Goal: Task Accomplishment & Management: Complete application form

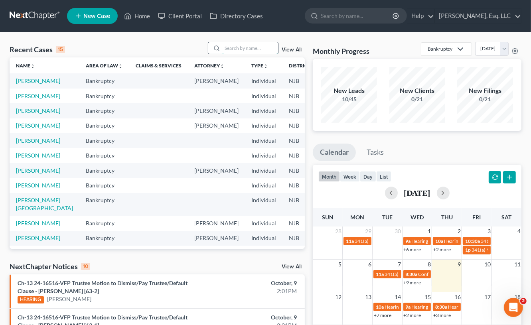
click at [228, 47] on input "search" at bounding box center [250, 48] width 56 height 12
type input "johnson"
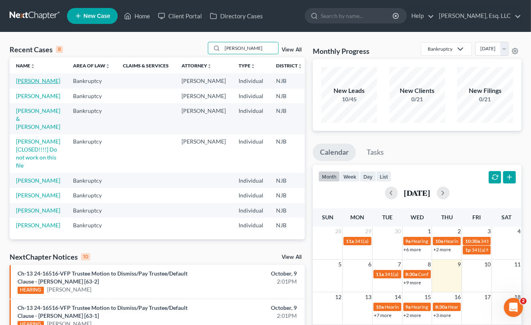
click at [32, 83] on link "Johnson, Renaldo" at bounding box center [38, 80] width 44 height 7
select select "6"
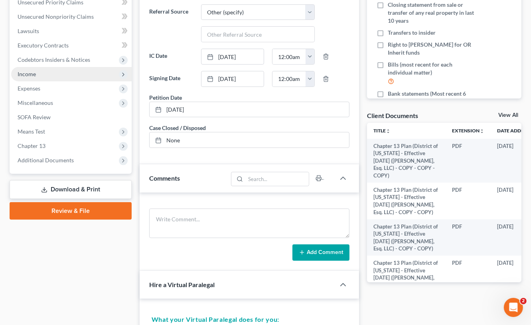
scroll to position [239, 0]
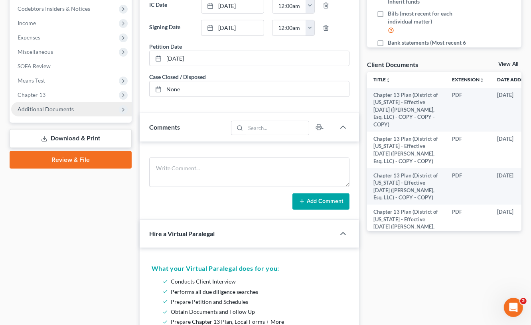
click at [56, 108] on span "Additional Documents" at bounding box center [46, 109] width 56 height 7
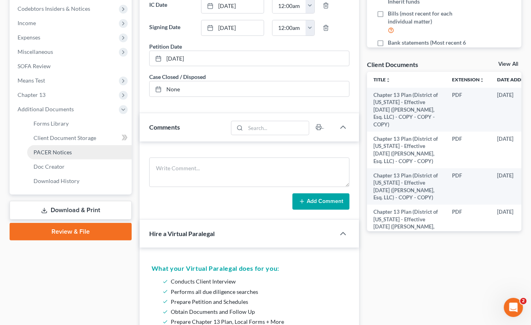
click at [51, 151] on span "PACER Notices" at bounding box center [52, 152] width 38 height 7
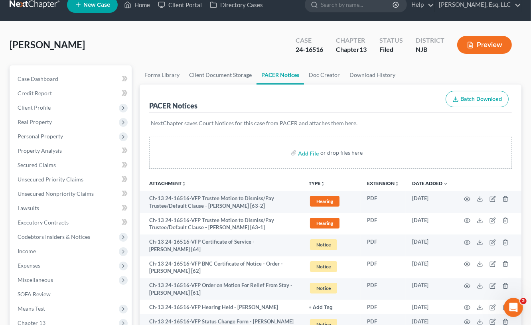
scroll to position [160, 0]
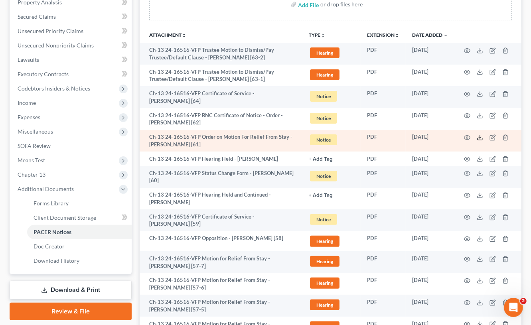
click at [481, 136] on icon at bounding box center [480, 137] width 6 height 6
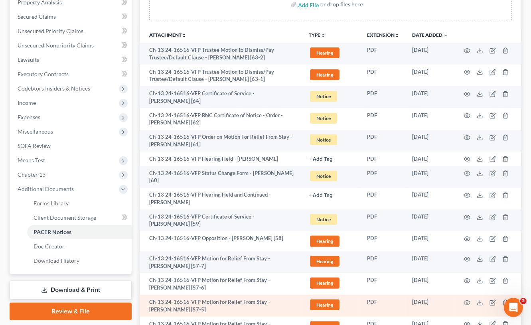
click at [386, 302] on td "PDF" at bounding box center [382, 306] width 45 height 22
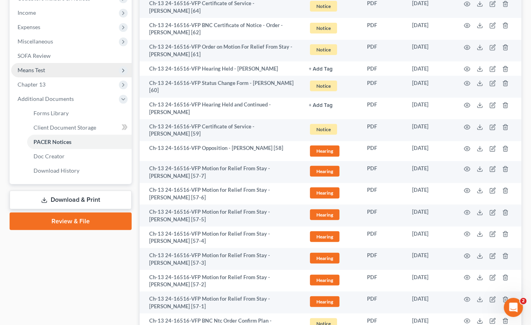
scroll to position [199, 0]
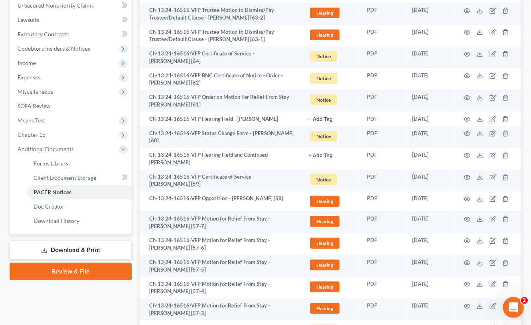
click at [507, 303] on div "Open Intercom Messenger" at bounding box center [512, 306] width 26 height 26
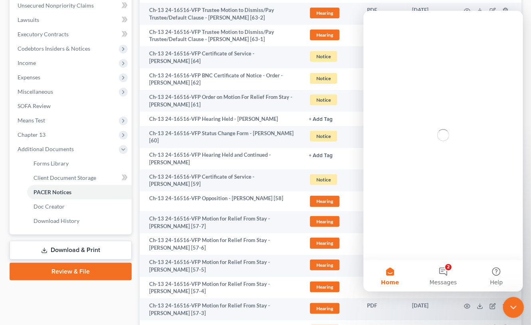
scroll to position [0, 0]
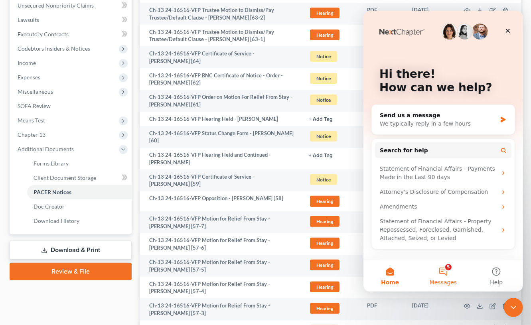
click at [445, 276] on button "5 Messages" at bounding box center [442, 276] width 53 height 32
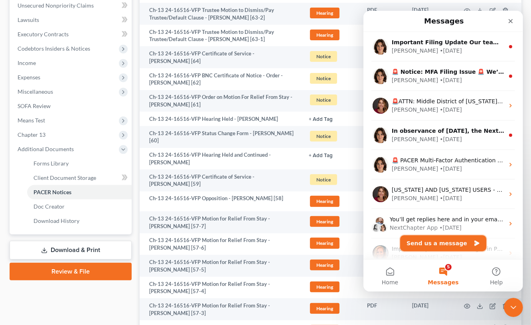
click at [441, 242] on button "Send us a message" at bounding box center [443, 243] width 86 height 16
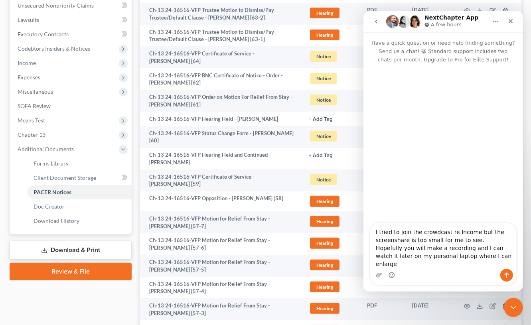
click at [435, 240] on textarea "I tried to join the crowdcast re Income but the screenshare is too small for me…" at bounding box center [443, 245] width 146 height 45
click at [435, 242] on textarea "I tried to join the crowdcast re Income but the screenshare is too small for me…" at bounding box center [443, 245] width 146 height 45
click at [433, 242] on textarea "I tried to join the crowdcast re Income but the screenshare is too small for me…" at bounding box center [443, 245] width 146 height 45
type textarea "I tried to join the crowd-cast re Income but the screenshare is too small for m…"
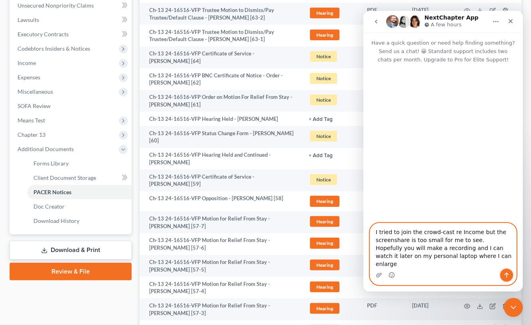
click at [509, 270] on button "Send a message…" at bounding box center [506, 275] width 13 height 13
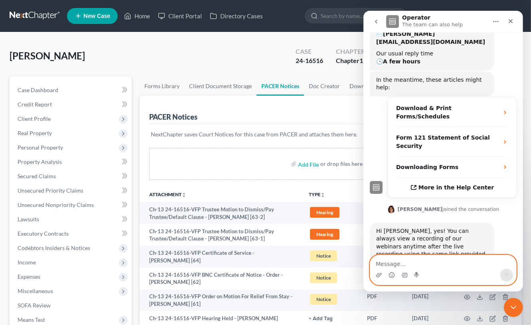
scroll to position [166, 0]
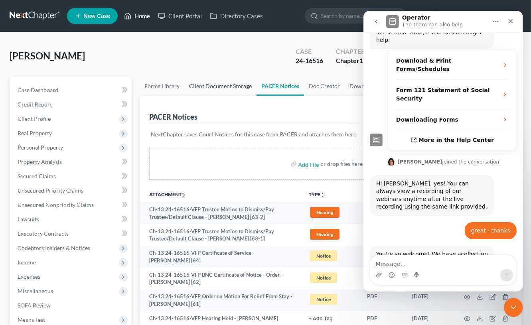
drag, startPoint x: 137, startPoint y: 15, endPoint x: 220, endPoint y: 83, distance: 107.1
click at [137, 15] on link "Home" at bounding box center [137, 16] width 34 height 14
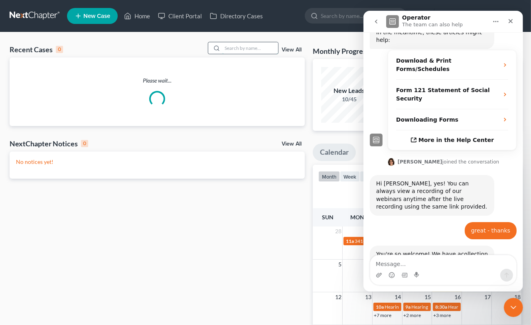
click at [230, 46] on input "search" at bounding box center [250, 48] width 56 height 12
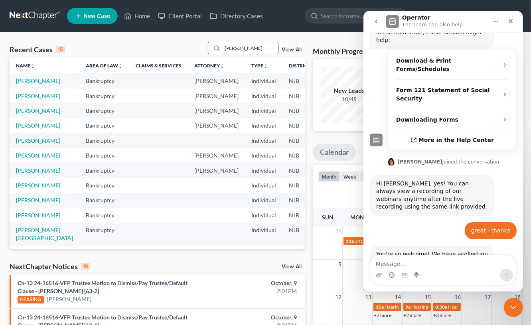
type input "danzy"
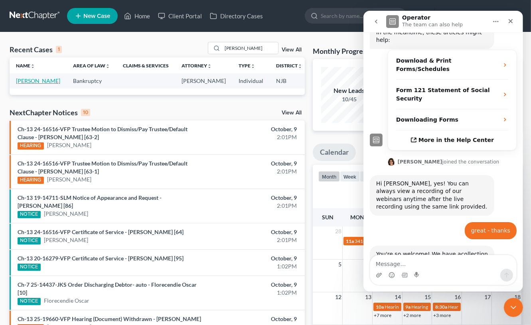
click at [26, 84] on link "Danzy, Wendy" at bounding box center [38, 80] width 44 height 7
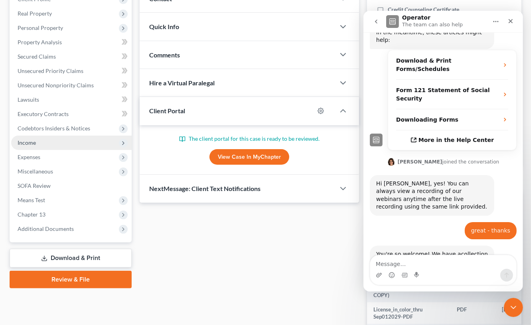
scroll to position [40, 0]
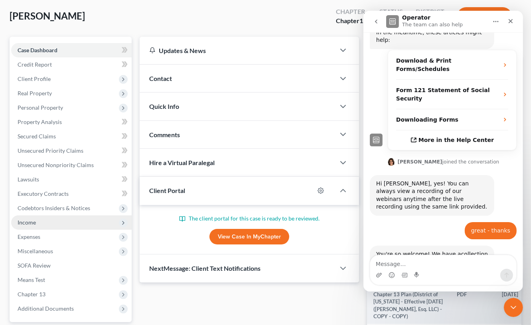
click at [36, 221] on span "Income" at bounding box center [71, 222] width 120 height 14
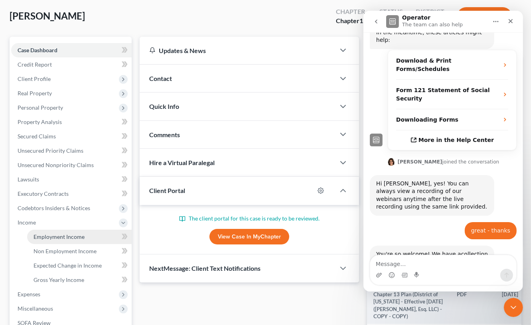
click at [67, 237] on span "Employment Income" at bounding box center [58, 236] width 51 height 7
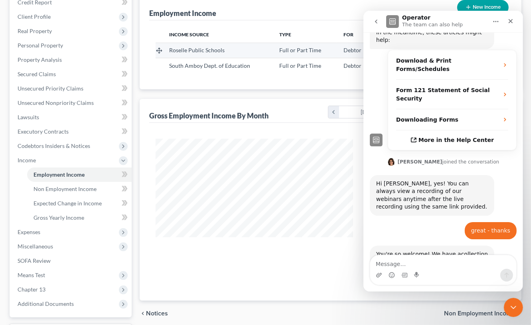
scroll to position [120, 0]
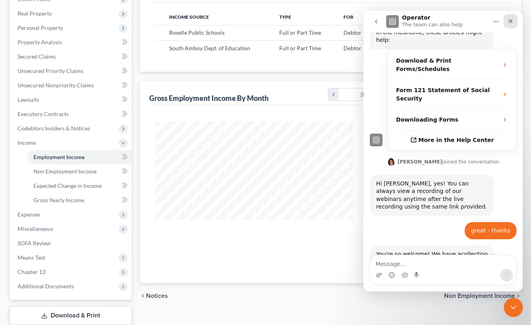
click at [513, 19] on div "Close" at bounding box center [510, 21] width 14 height 14
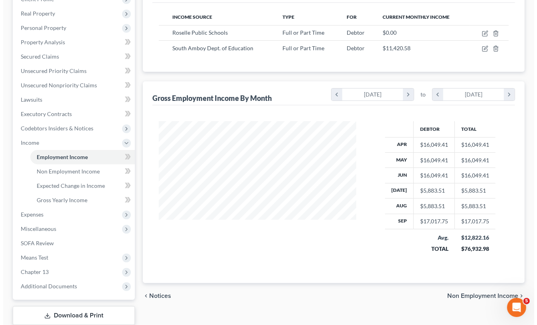
scroll to position [165, 0]
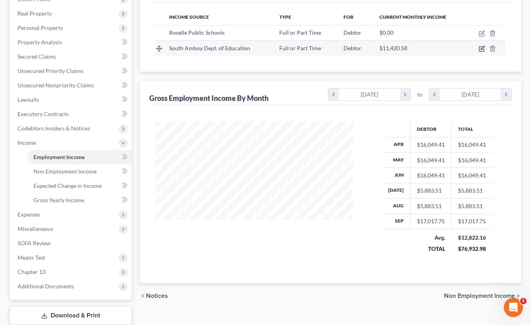
click at [482, 47] on icon "button" at bounding box center [483, 48] width 4 height 4
select select "0"
select select "33"
select select "1"
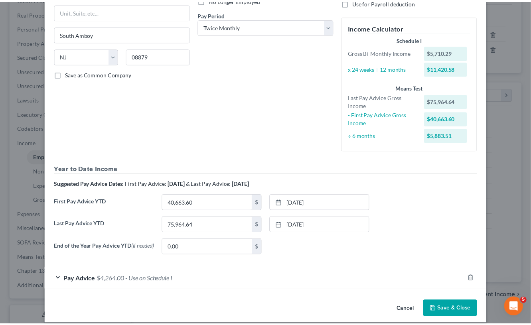
scroll to position [126, 0]
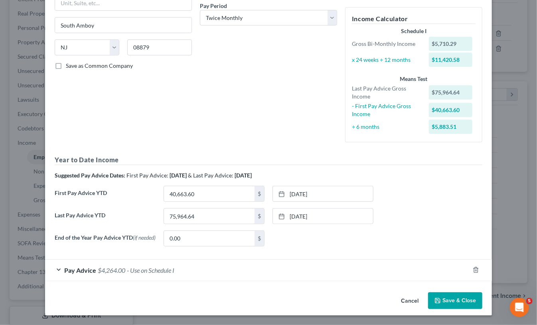
click at [450, 299] on button "Save & Close" at bounding box center [455, 300] width 54 height 17
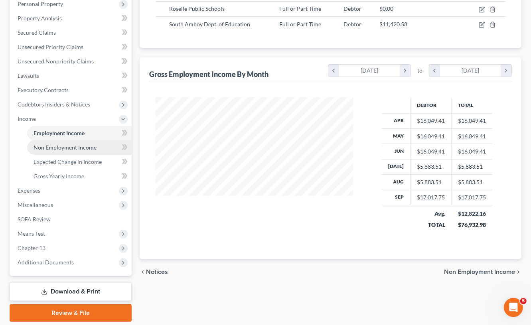
scroll to position [160, 0]
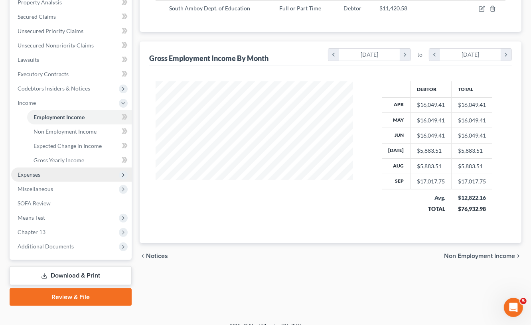
drag, startPoint x: 51, startPoint y: 172, endPoint x: 55, endPoint y: 172, distance: 4.4
click at [51, 172] on span "Expenses" at bounding box center [71, 174] width 120 height 14
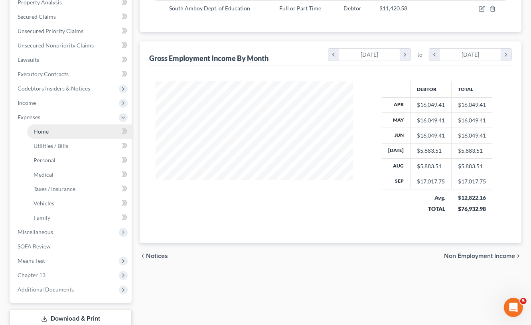
click at [59, 131] on link "Home" at bounding box center [79, 131] width 104 height 14
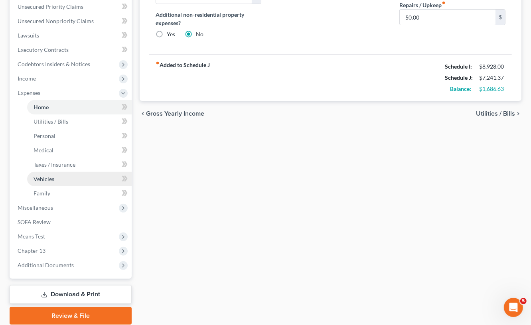
scroll to position [199, 0]
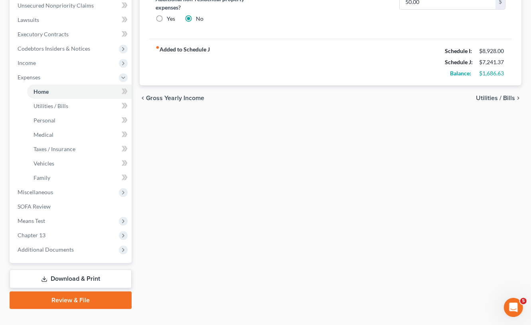
click at [163, 164] on div "Home Utilities / Bills Personal Medical Taxes / Insurance Vehicles Family Debto…" at bounding box center [331, 93] width 390 height 432
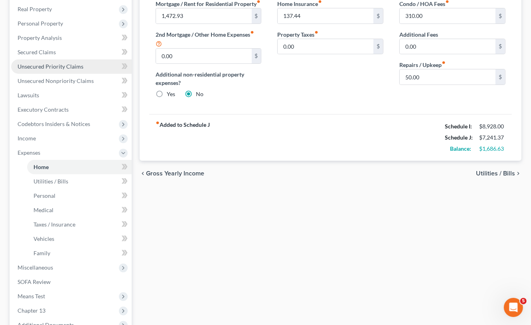
scroll to position [160, 0]
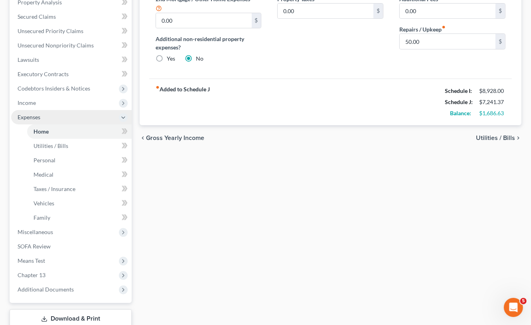
click at [33, 116] on span "Expenses" at bounding box center [29, 117] width 23 height 7
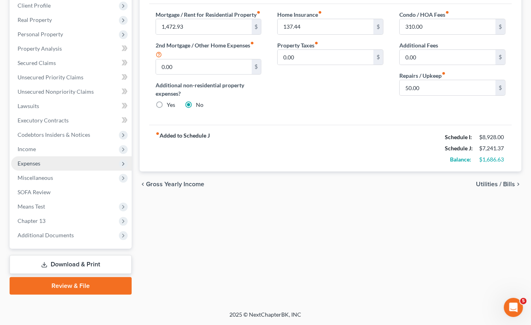
scroll to position [112, 0]
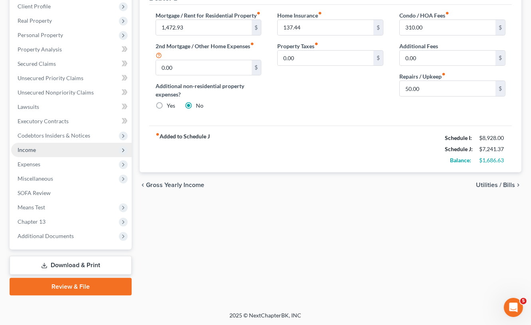
click at [28, 147] on span "Income" at bounding box center [27, 149] width 18 height 7
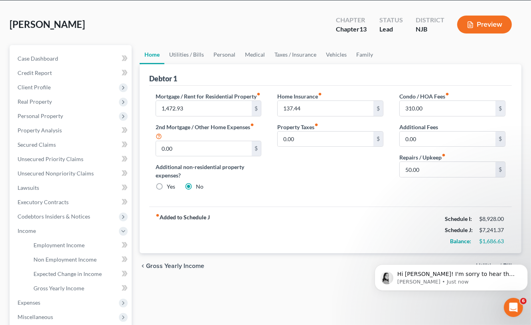
scroll to position [0, 0]
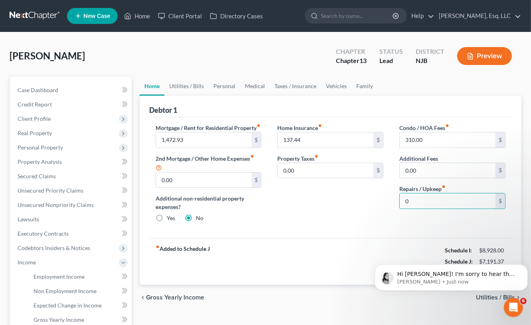
type input "0"
click at [293, 236] on div "Mortgage / Rent for Residential Property fiber_manual_record 1,472.93 $ 2nd Mor…" at bounding box center [330, 177] width 362 height 121
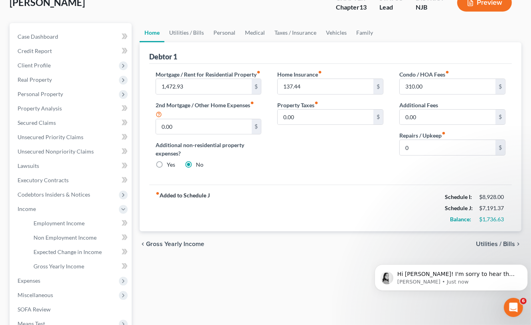
scroll to position [160, 0]
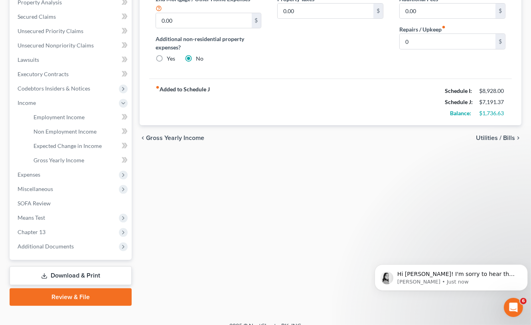
click at [321, 214] on div "Home Utilities / Bills Personal Medical Taxes / Insurance Vehicles Family Debto…" at bounding box center [331, 111] width 390 height 389
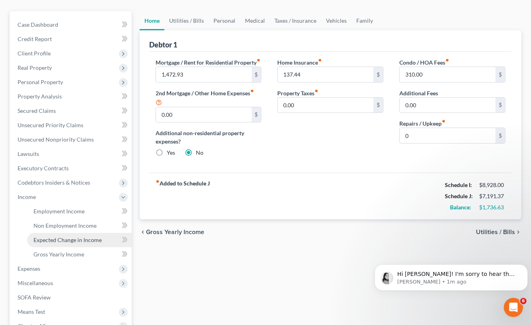
scroll to position [80, 0]
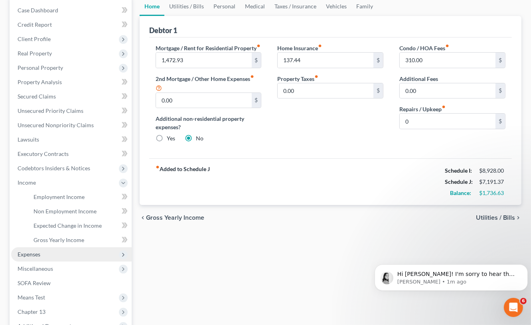
drag, startPoint x: 46, startPoint y: 254, endPoint x: 58, endPoint y: 255, distance: 11.6
click at [47, 254] on span "Expenses" at bounding box center [71, 254] width 120 height 14
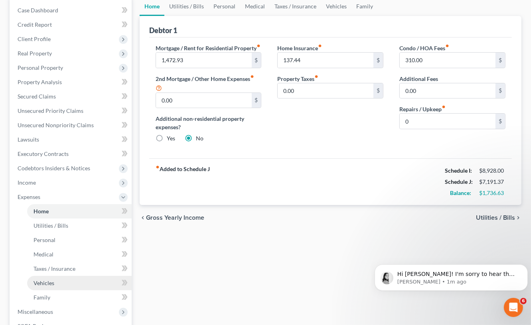
click at [66, 281] on link "Vehicles" at bounding box center [79, 283] width 104 height 14
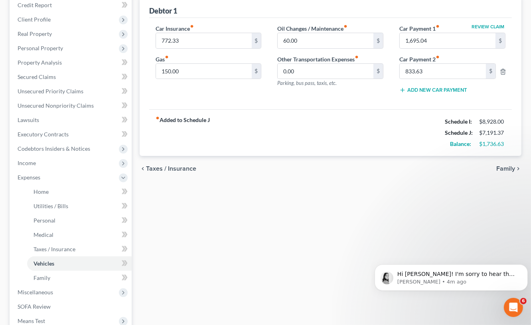
scroll to position [160, 0]
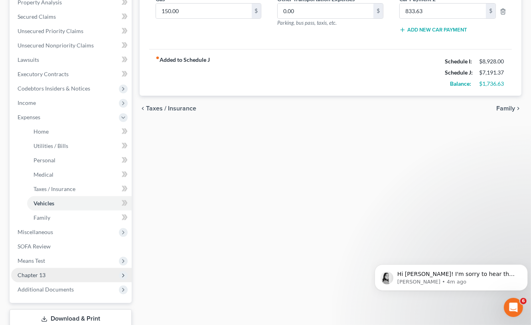
click at [41, 273] on span "Chapter 13" at bounding box center [32, 275] width 28 height 7
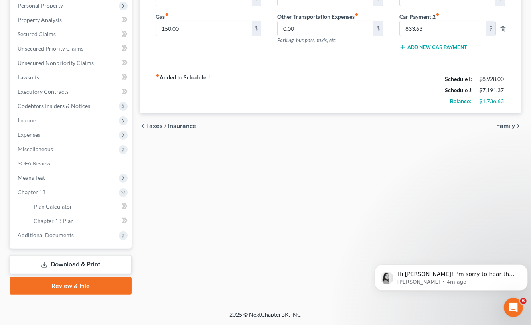
scroll to position [141, 0]
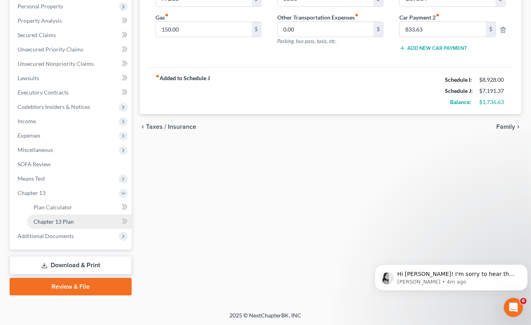
click at [62, 217] on link "Chapter 13 Plan" at bounding box center [79, 222] width 104 height 14
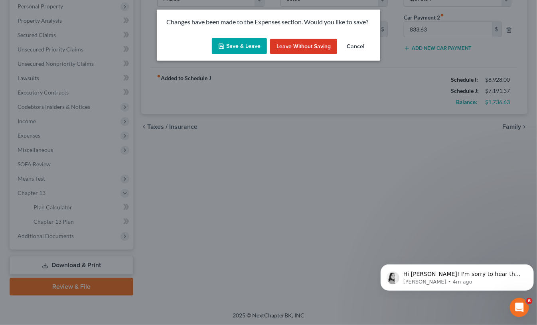
click at [230, 47] on button "Save & Leave" at bounding box center [239, 46] width 55 height 17
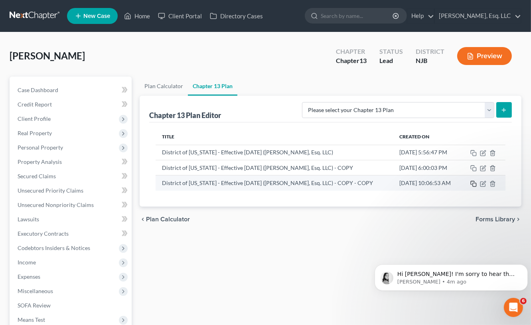
click at [472, 181] on icon "button" at bounding box center [473, 184] width 6 height 6
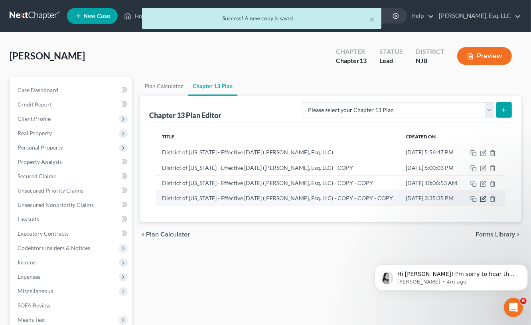
click at [486, 202] on icon "button" at bounding box center [483, 199] width 6 height 6
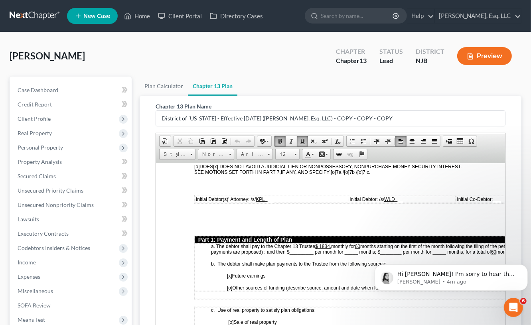
scroll to position [375, 0]
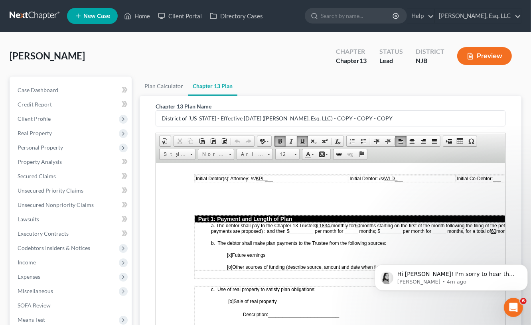
drag, startPoint x: 322, startPoint y: 222, endPoint x: 335, endPoint y: 221, distance: 13.2
click at [335, 223] on p "a. The debtor shall pay to the Chapter 13 Trustee $ 1834. monthly for 60 months…" at bounding box center [378, 228] width 334 height 11
click at [370, 222] on td "a. The debtor shall pay to the Chapter 13 Trustee $ 1700.00 monthly for 60 mont…" at bounding box center [369, 246] width 351 height 48
drag, startPoint x: 290, startPoint y: 228, endPoint x: 305, endPoint y: 229, distance: 15.2
click at [305, 229] on span "months starting on the first of the month following the filing of the petition.…" at bounding box center [371, 228] width 320 height 11
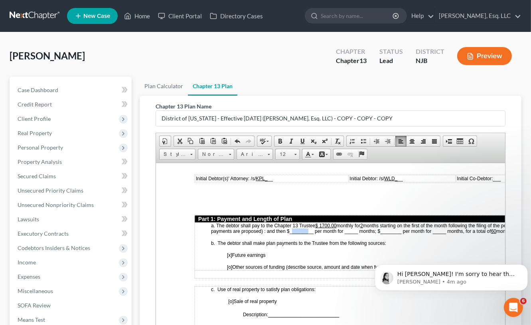
click at [305, 229] on span "months starting on the first of the month following the filing of the petition.…" at bounding box center [371, 228] width 320 height 11
drag, startPoint x: 291, startPoint y: 229, endPoint x: 296, endPoint y: 229, distance: 5.2
click at [296, 229] on span "months starting on the first of the month following the filing of the petition.…" at bounding box center [371, 228] width 320 height 11
drag, startPoint x: 292, startPoint y: 229, endPoint x: 308, endPoint y: 228, distance: 16.0
click at [308, 228] on span "months starting on the first of the month following the filing of the petition.…" at bounding box center [371, 228] width 320 height 11
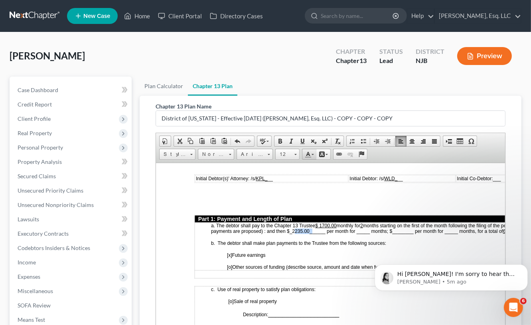
drag, startPoint x: 301, startPoint y: 138, endPoint x: 307, endPoint y: 152, distance: 14.1
click at [301, 138] on span at bounding box center [302, 141] width 6 height 6
click at [342, 234] on td "a. The debtor shall pay to the Chapter 13 Trustee $ 1700.00 monthly for 2 month…" at bounding box center [369, 246] width 351 height 48
click at [359, 228] on span "months starting on the first of the month following the filing of the petition.…" at bounding box center [371, 228] width 320 height 11
drag, startPoint x: 359, startPoint y: 231, endPoint x: 364, endPoint y: 227, distance: 6.5
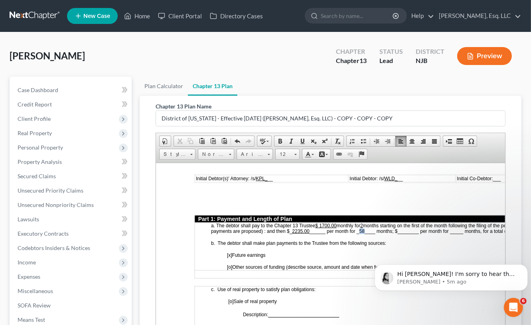
click at [364, 227] on span "months starting on the first of the month following the filing of the petition.…" at bounding box center [371, 228] width 320 height 11
click at [301, 136] on link "Underline" at bounding box center [302, 141] width 11 height 10
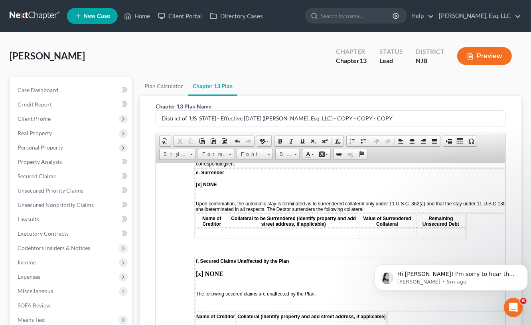
scroll to position [1332, 0]
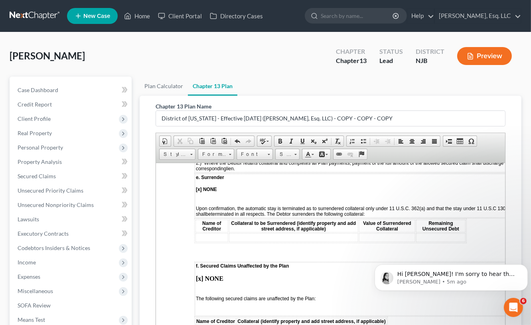
click at [203, 233] on td at bounding box center [211, 237] width 33 height 9
click at [199, 186] on strong "[x] NONE" at bounding box center [205, 189] width 21 height 6
click at [205, 233] on td at bounding box center [211, 237] width 33 height 9
click at [343, 318] on span "Collateral (identify property and add street address, if applicable)" at bounding box center [311, 321] width 148 height 6
click at [207, 233] on td at bounding box center [211, 237] width 33 height 9
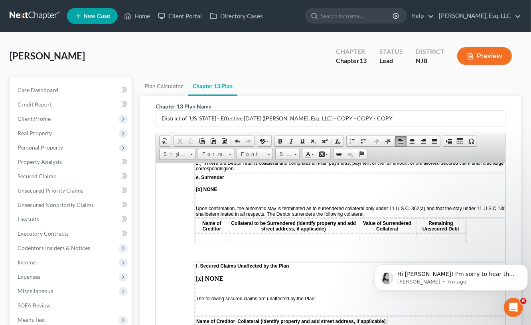
click at [356, 307] on p at bounding box center [369, 310] width 348 height 7
click at [202, 233] on td at bounding box center [211, 237] width 33 height 9
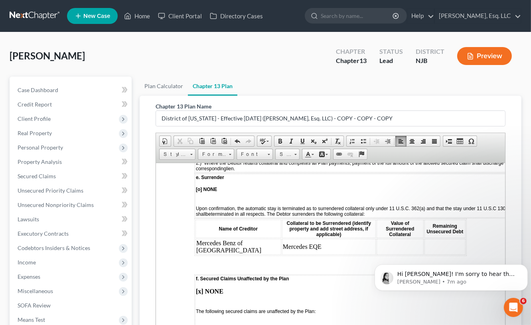
click at [377, 238] on td at bounding box center [399, 246] width 47 height 16
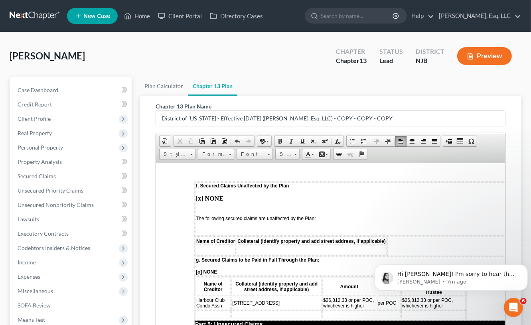
scroll to position [1492, 0]
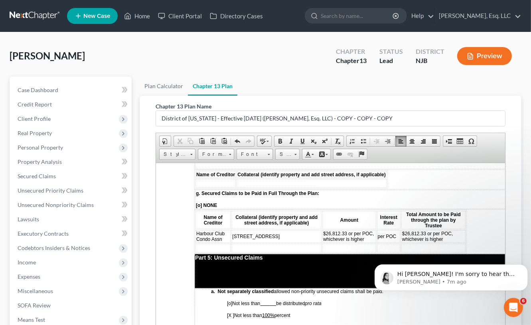
click at [416, 295] on body "Hi Monika! I'm sorry to hear that you had trouble viewing the webinar! Here is …" at bounding box center [450, 274] width 153 height 49
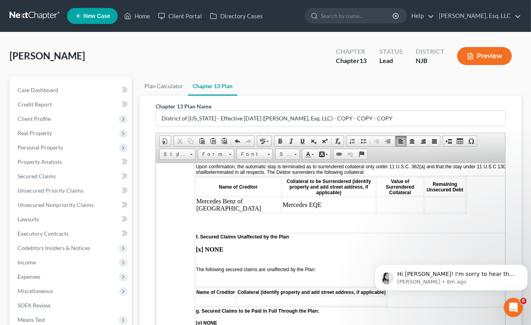
scroll to position [1372, 0]
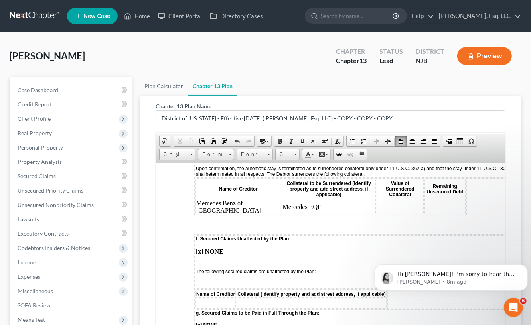
click at [376, 199] on td at bounding box center [399, 207] width 47 height 16
click at [153, 47] on div "Danzy, Wendy Upgraded Chapter Chapter 13 Status Lead District NJB Preview" at bounding box center [266, 59] width 512 height 35
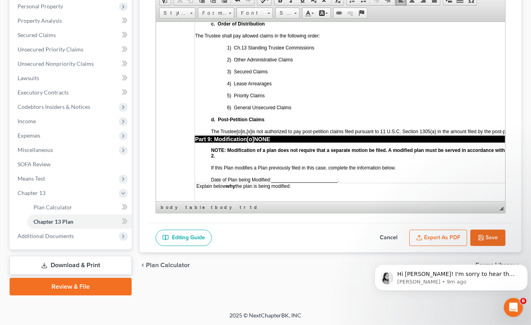
scroll to position [2407, 0]
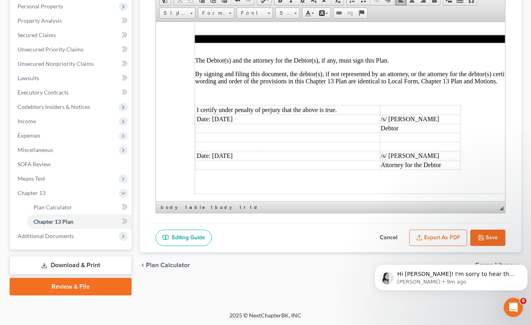
click at [486, 236] on button "Save" at bounding box center [487, 238] width 35 height 17
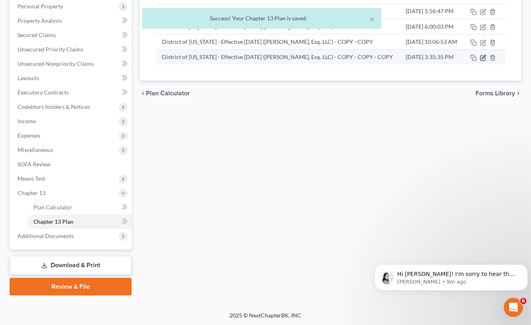
click at [486, 61] on icon "button" at bounding box center [483, 58] width 6 height 6
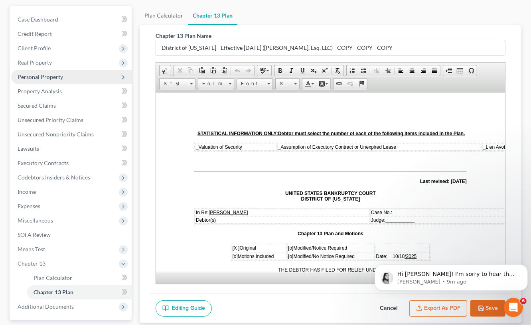
scroll to position [80, 0]
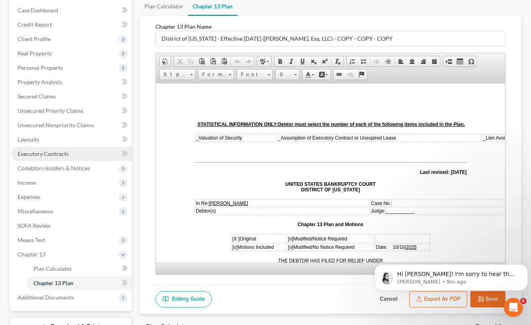
click at [66, 154] on span "Executory Contracts" at bounding box center [43, 153] width 51 height 7
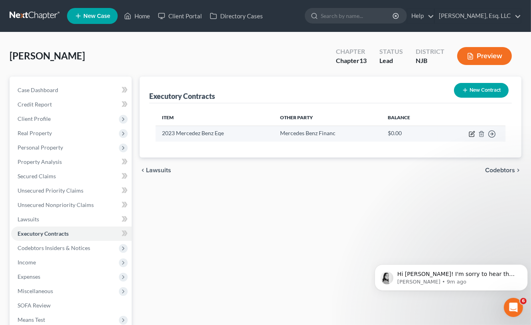
click at [469, 131] on icon "button" at bounding box center [472, 134] width 6 height 6
select select "3"
select select "45"
select select "0"
select select "1"
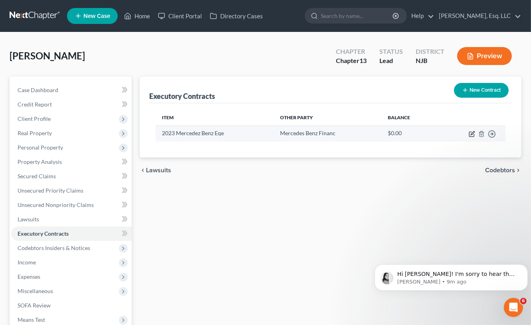
select select "0"
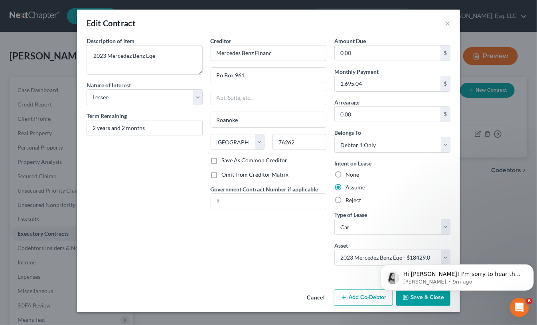
drag, startPoint x: 339, startPoint y: 197, endPoint x: 366, endPoint y: 210, distance: 29.6
click at [345, 198] on label "Reject" at bounding box center [353, 200] width 16 height 8
click at [349, 198] on input "Reject" at bounding box center [351, 198] width 5 height 5
radio input "true"
click at [425, 296] on body "Hi Monika! I'm sorry to hear that you had trouble viewing the webinar! Here is …" at bounding box center [456, 274] width 153 height 49
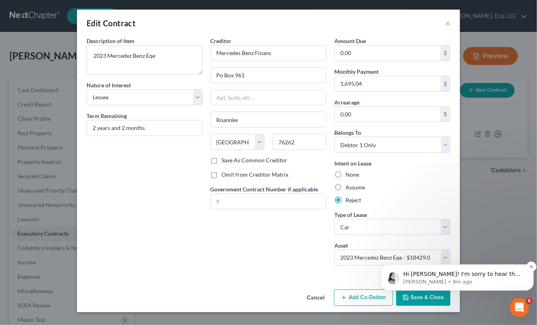
click at [453, 272] on span "Hi Monika! I'm sorry to hear that you had trouble viewing the webinar! Here is …" at bounding box center [463, 293] width 120 height 46
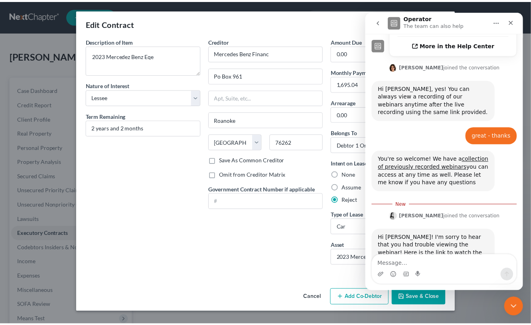
scroll to position [264, 0]
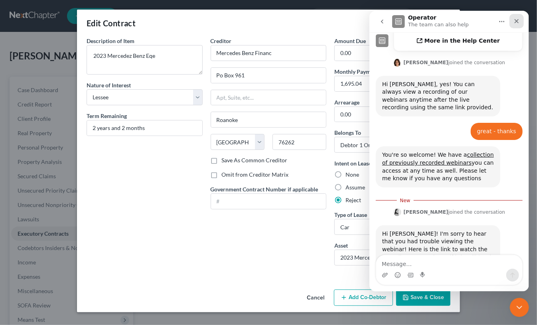
click at [516, 22] on icon "Close" at bounding box center [516, 21] width 6 height 6
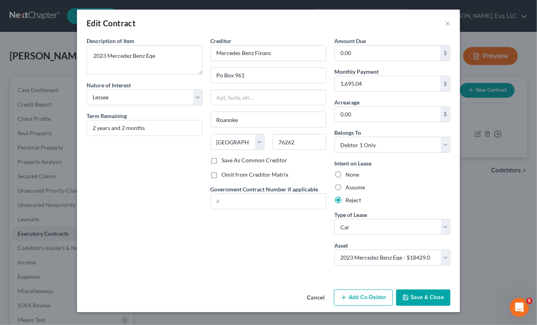
click at [416, 300] on button "Save & Close" at bounding box center [423, 298] width 54 height 17
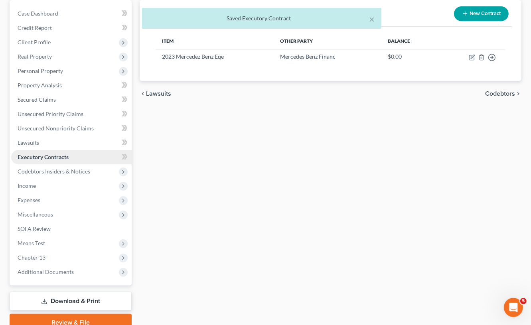
scroll to position [80, 0]
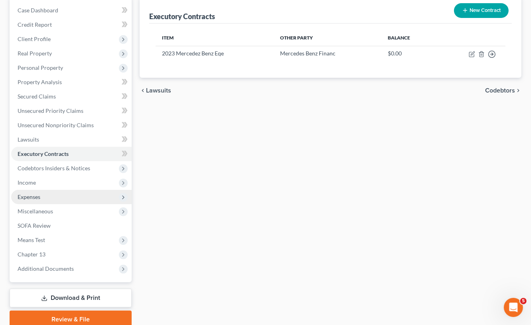
click at [40, 193] on span "Expenses" at bounding box center [29, 196] width 23 height 7
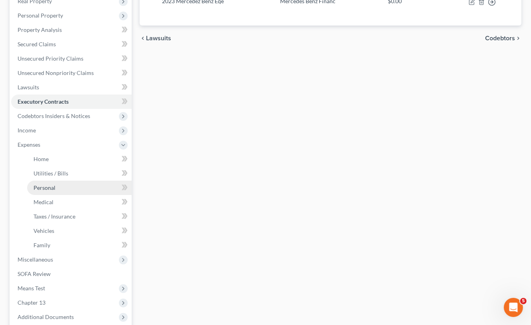
scroll to position [160, 0]
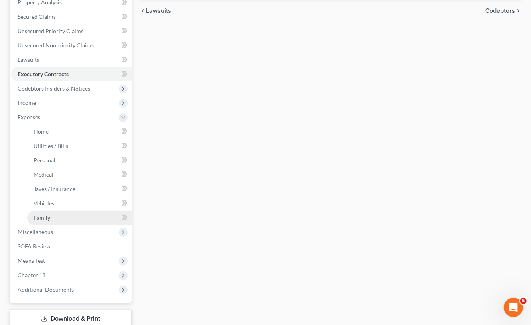
click at [45, 219] on span "Family" at bounding box center [41, 217] width 17 height 7
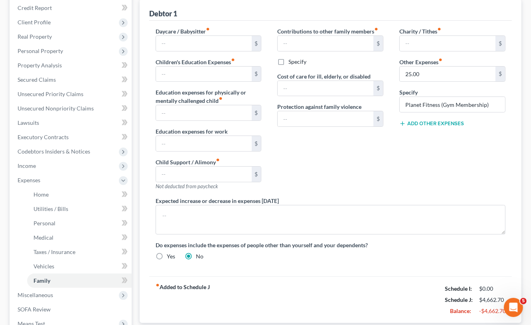
scroll to position [199, 0]
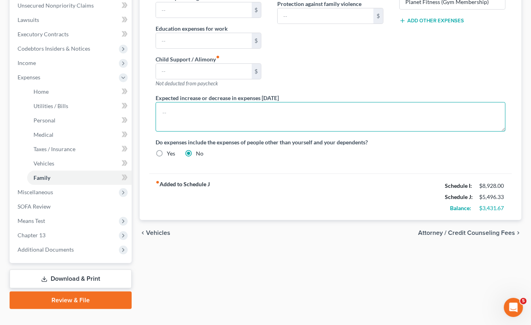
click at [178, 113] on textarea at bounding box center [331, 117] width 350 height 30
type textarea "D"
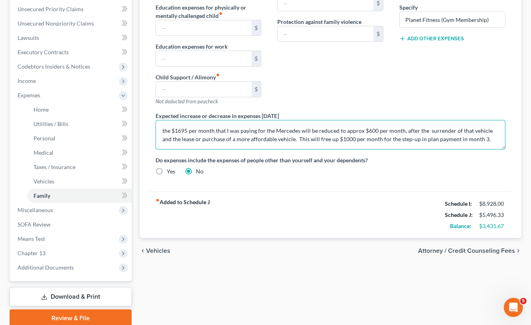
scroll to position [213, 0]
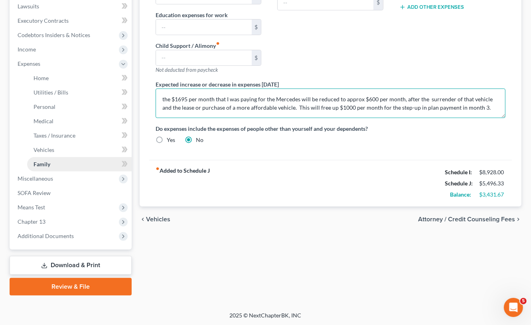
type textarea "the $1695 per month that I was paying for the Mercedes will be reduced to appro…"
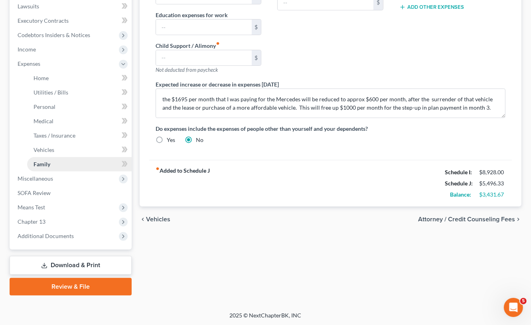
click at [59, 164] on link "Family" at bounding box center [79, 164] width 104 height 14
click at [51, 177] on span "Miscellaneous" at bounding box center [35, 178] width 35 height 7
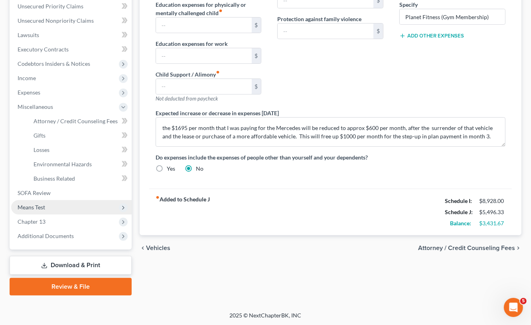
click at [32, 206] on span "Means Test" at bounding box center [32, 207] width 28 height 7
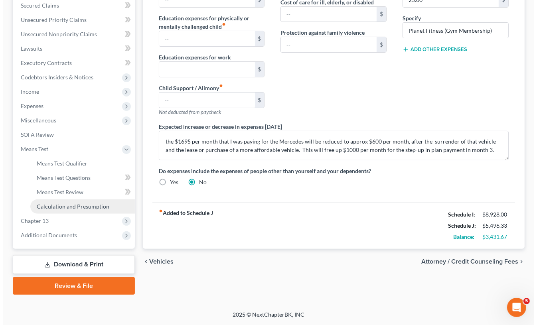
scroll to position [170, 0]
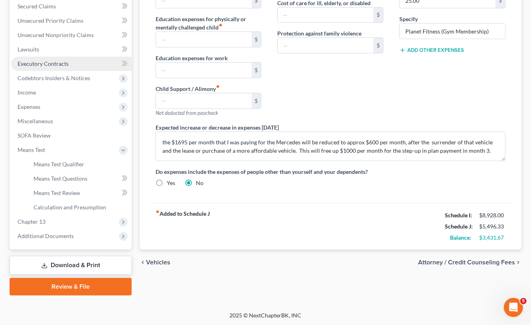
click at [62, 62] on span "Executory Contracts" at bounding box center [43, 63] width 51 height 7
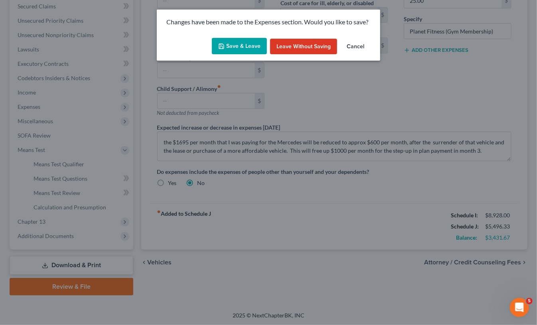
click at [229, 40] on button "Save & Leave" at bounding box center [239, 46] width 55 height 17
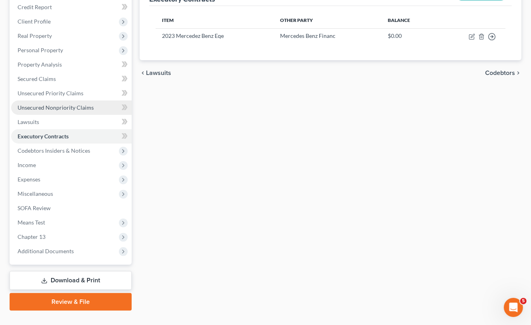
scroll to position [112, 0]
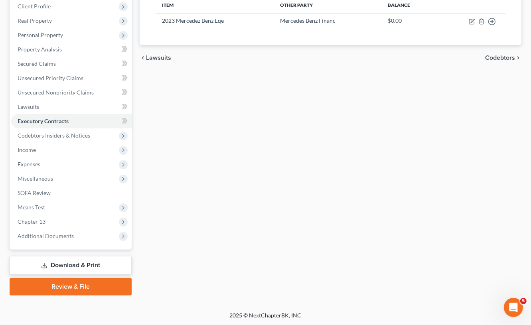
click at [73, 265] on link "Download & Print" at bounding box center [71, 265] width 122 height 19
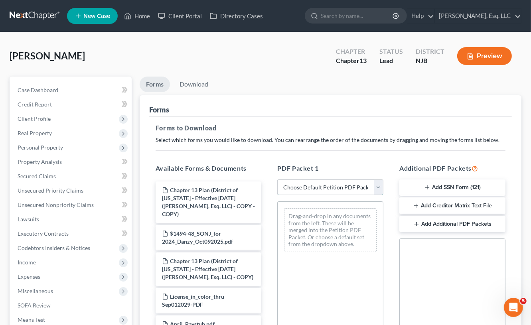
click at [371, 184] on select "Choose Default Petition PDF Packet Complete Bankruptcy Petition (all forms and …" at bounding box center [330, 187] width 106 height 16
select select "0"
click at [277, 179] on select "Choose Default Petition PDF Packet Complete Bankruptcy Petition (all forms and …" at bounding box center [330, 187] width 106 height 16
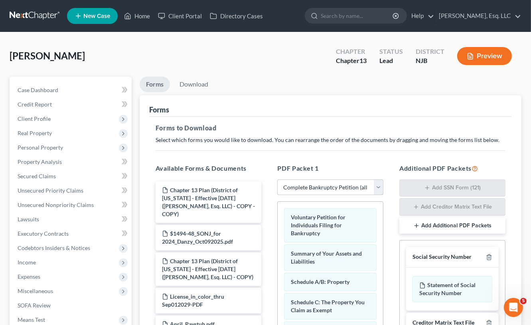
scroll to position [167, 0]
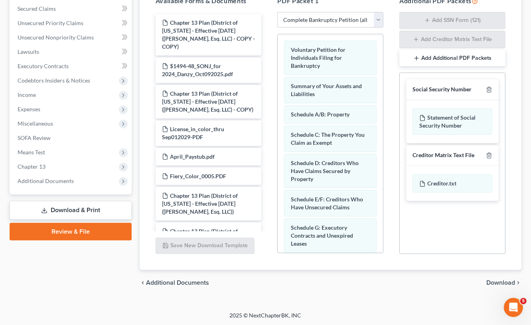
click at [498, 283] on span "Download" at bounding box center [500, 283] width 29 height 6
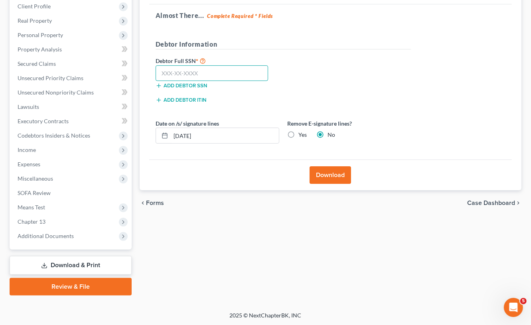
click at [166, 67] on input "text" at bounding box center [212, 73] width 113 height 16
click at [164, 70] on input "text" at bounding box center [212, 73] width 113 height 16
click at [165, 72] on input "text" at bounding box center [212, 73] width 113 height 16
click at [171, 70] on input "143-78" at bounding box center [212, 73] width 113 height 16
click at [185, 73] on input "143-78" at bounding box center [212, 73] width 113 height 16
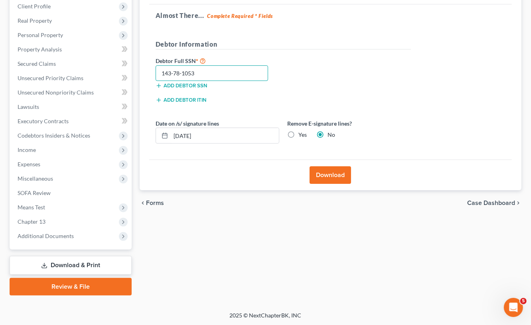
type input "143-78-1053"
click at [339, 174] on button "Download" at bounding box center [329, 175] width 41 height 18
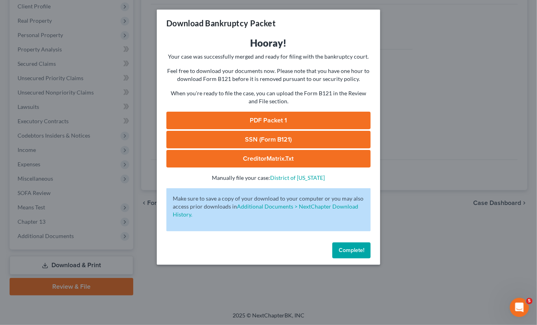
click at [271, 118] on link "PDF Packet 1" at bounding box center [268, 121] width 204 height 18
click at [246, 141] on link "SSN (Form B121)" at bounding box center [268, 140] width 204 height 18
click at [259, 156] on link "CreditorMatrix.txt" at bounding box center [268, 159] width 204 height 18
click at [352, 249] on span "Complete!" at bounding box center [352, 250] width 26 height 7
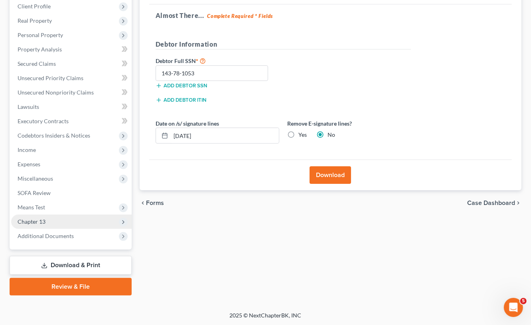
click at [49, 215] on span "Chapter 13" at bounding box center [71, 222] width 120 height 14
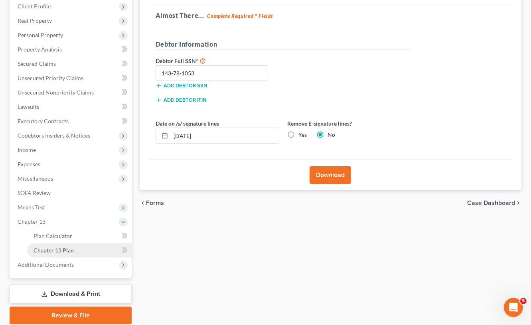
drag, startPoint x: 81, startPoint y: 251, endPoint x: 96, endPoint y: 247, distance: 14.9
click at [83, 251] on link "Chapter 13 Plan" at bounding box center [79, 250] width 104 height 14
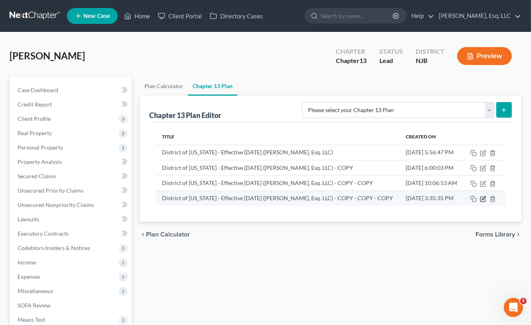
click at [486, 202] on icon "button" at bounding box center [483, 199] width 6 height 6
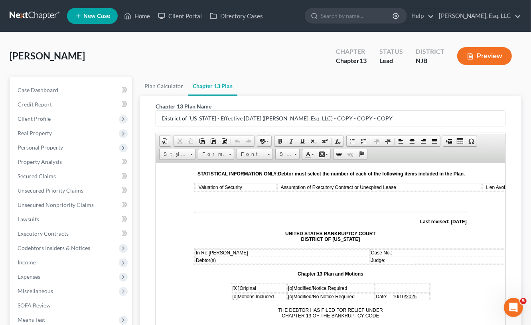
scroll to position [160, 0]
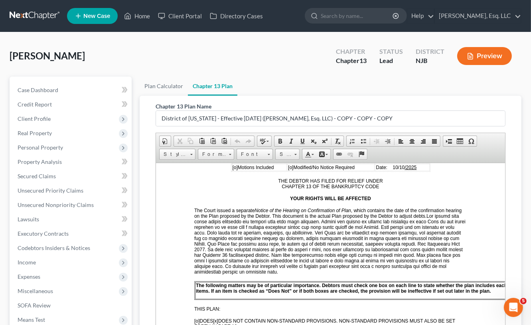
click at [404, 170] on span "/2025" at bounding box center [410, 167] width 12 height 6
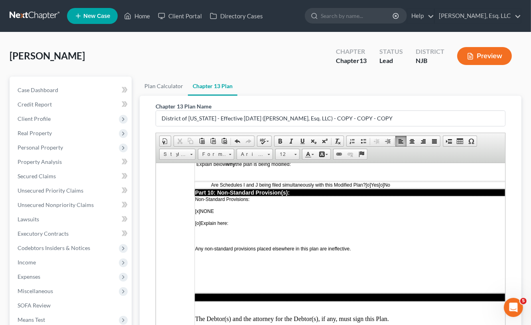
scroll to position [2368, 0]
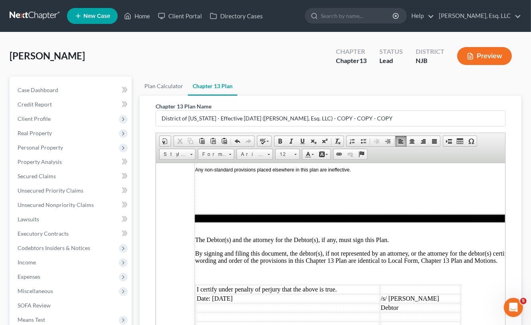
click at [224, 294] on td "Date: 10/10/2025" at bounding box center [287, 298] width 184 height 9
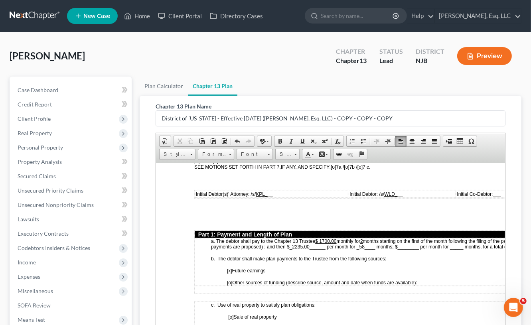
scroll to position [365, 0]
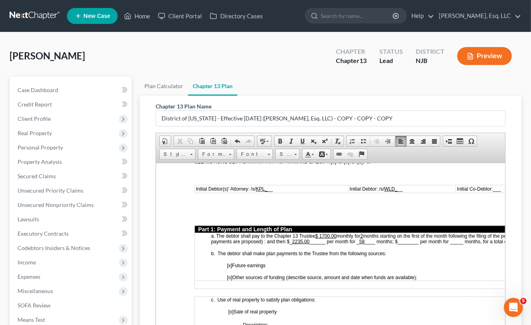
drag, startPoint x: 500, startPoint y: 309, endPoint x: 664, endPoint y: 357, distance: 170.1
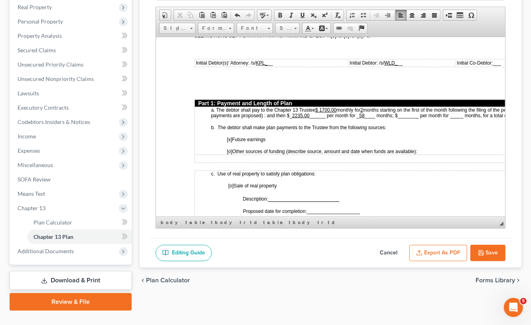
scroll to position [141, 0]
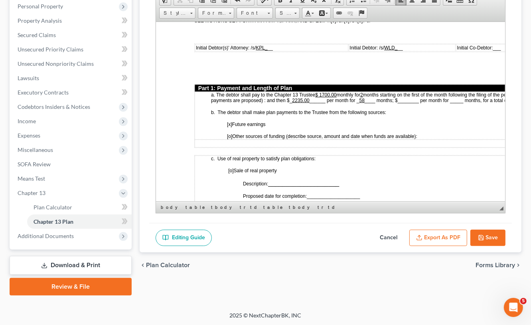
click at [487, 235] on button "Save" at bounding box center [487, 238] width 35 height 17
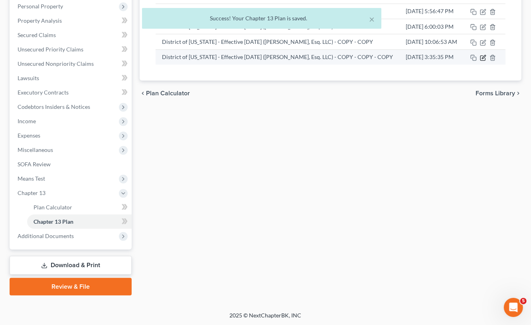
click at [485, 59] on icon "button" at bounding box center [484, 57] width 4 height 4
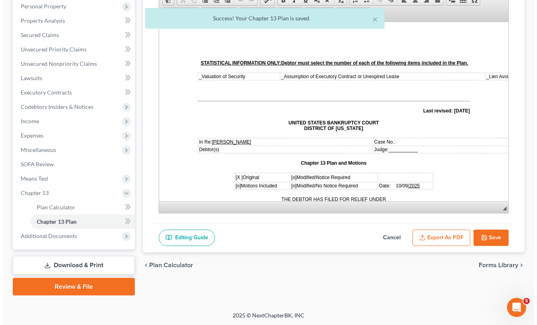
scroll to position [0, 0]
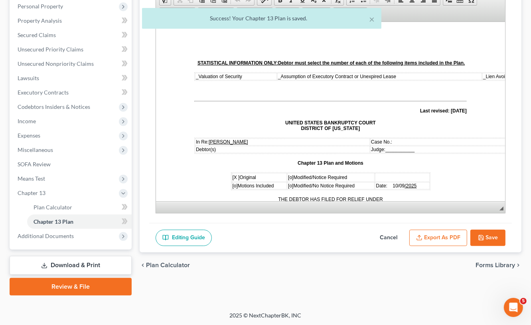
click at [439, 241] on button "Export as PDF" at bounding box center [438, 238] width 58 height 17
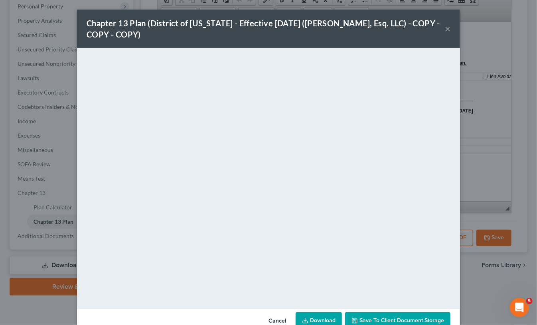
click at [403, 319] on span "Save to Client Document Storage" at bounding box center [401, 320] width 85 height 7
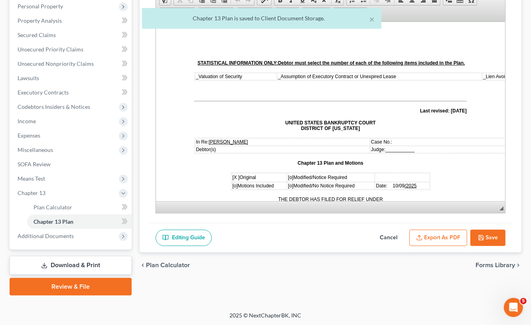
click at [431, 240] on button "Export as PDF" at bounding box center [438, 238] width 58 height 17
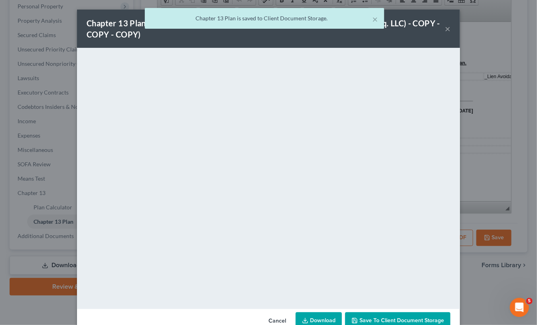
click at [322, 320] on link "Download" at bounding box center [318, 320] width 46 height 17
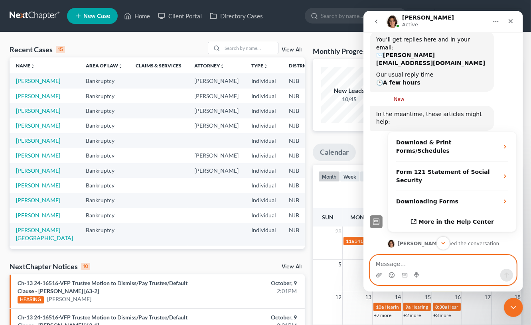
scroll to position [108, 0]
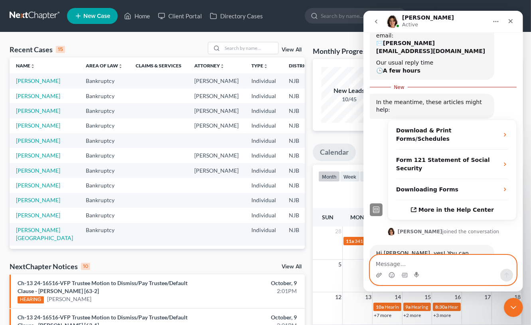
click at [396, 266] on textarea "Message…" at bounding box center [443, 262] width 146 height 14
type textarea "great - thanks"
click at [502, 273] on button "Send a message…" at bounding box center [506, 275] width 13 height 13
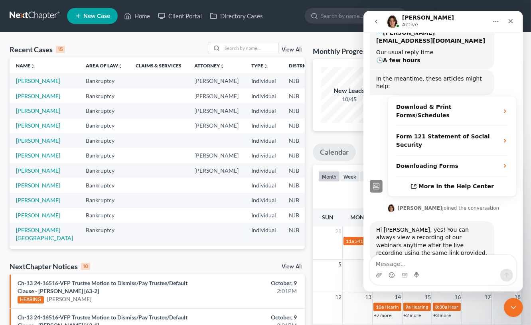
scroll to position [149, 0]
